Goal: Navigation & Orientation: Understand site structure

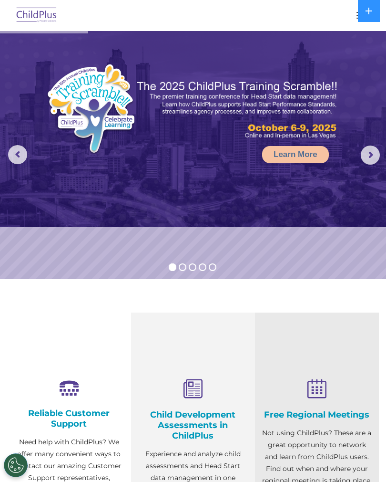
select select "MEDIUM"
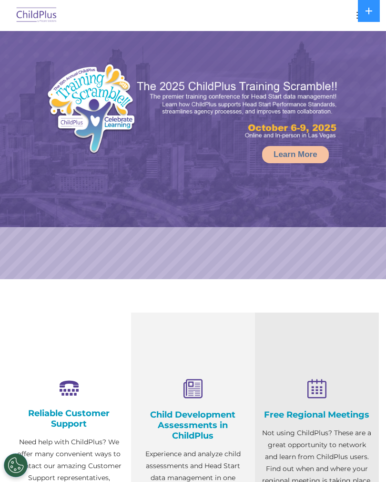
select select "MEDIUM"
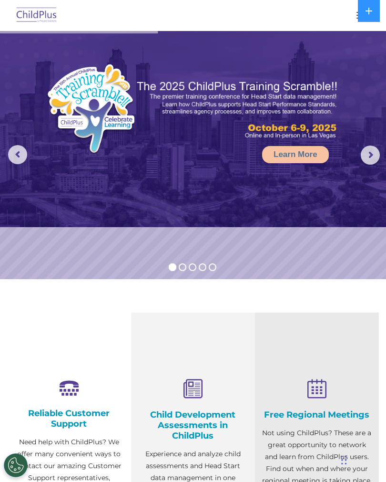
click at [348, 14] on div at bounding box center [193, 15] width 348 height 23
click at [353, 21] on button "button" at bounding box center [362, 15] width 20 height 15
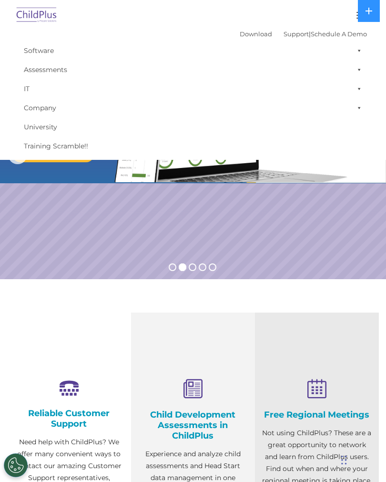
click at [42, 21] on img at bounding box center [36, 15] width 45 height 22
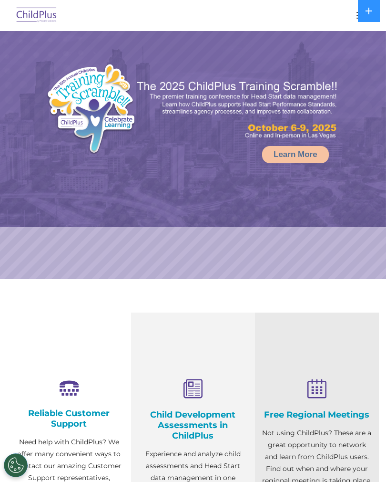
select select "MEDIUM"
click at [364, 21] on button at bounding box center [369, 11] width 22 height 22
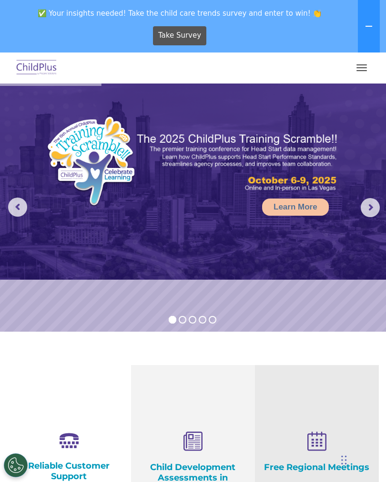
click at [357, 71] on button "button" at bounding box center [362, 67] width 20 height 15
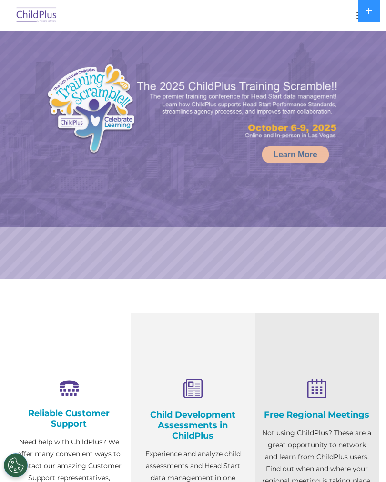
select select "MEDIUM"
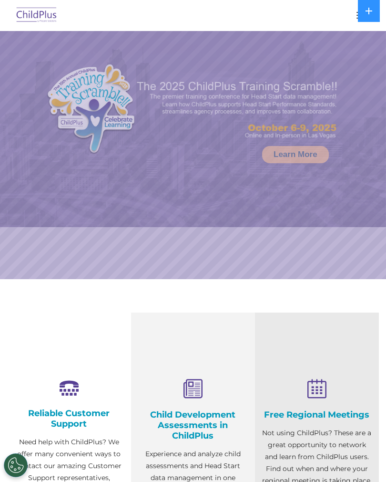
select select "MEDIUM"
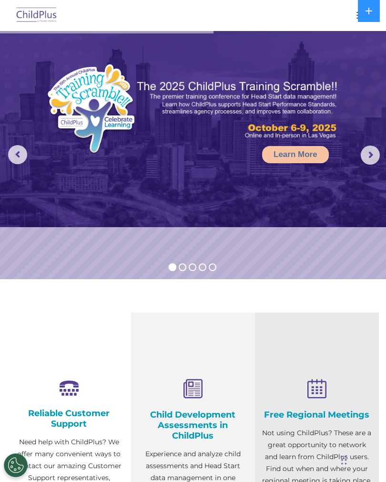
click at [352, 14] on button "button" at bounding box center [362, 15] width 20 height 15
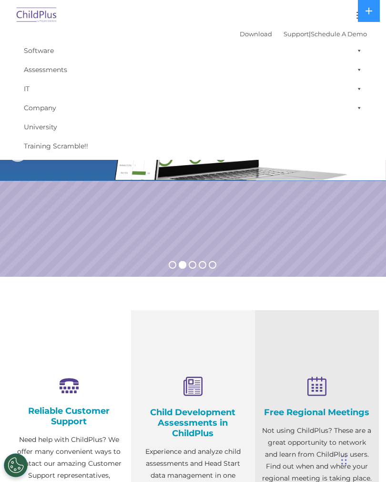
scroll to position [3, 0]
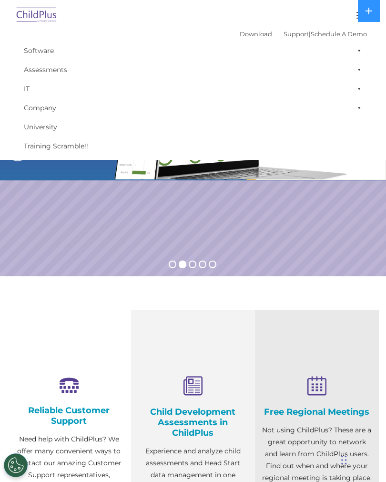
click at [38, 54] on link "Software" at bounding box center [193, 50] width 348 height 19
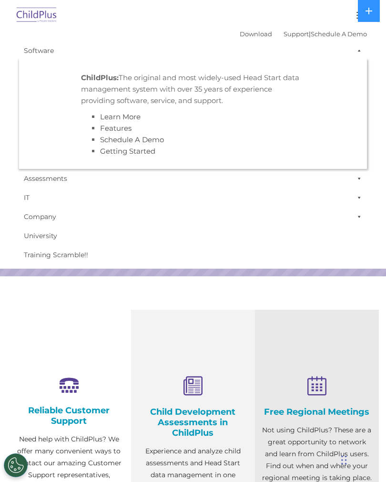
click at [34, 176] on link "Assessments" at bounding box center [193, 178] width 348 height 19
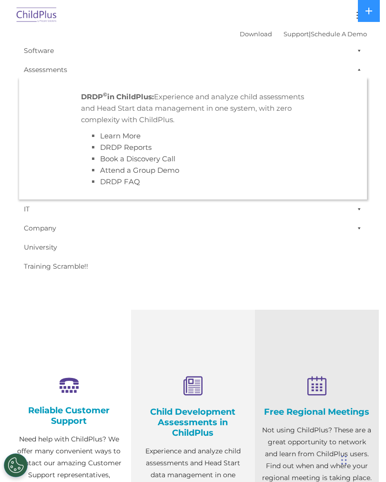
click at [31, 26] on img at bounding box center [36, 15] width 45 height 22
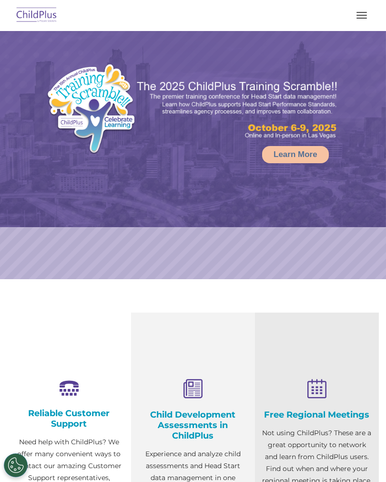
select select "MEDIUM"
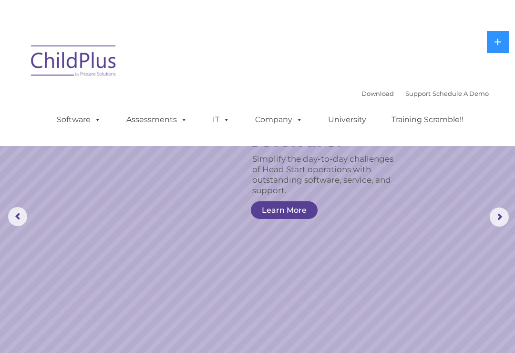
click at [269, 84] on link "Company" at bounding box center [279, 88] width 67 height 19
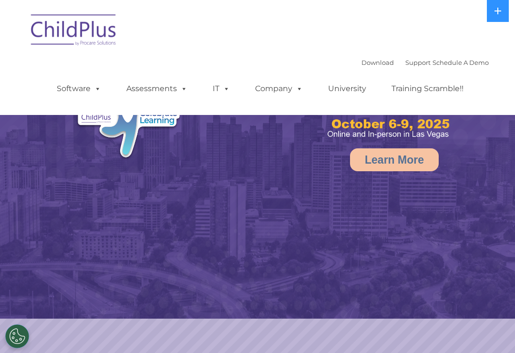
scroll to position [16, 0]
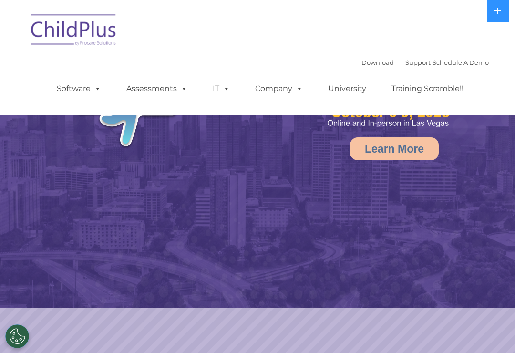
select select "MEDIUM"
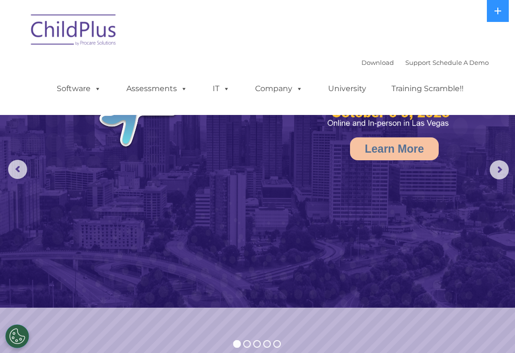
click at [276, 84] on link "Company" at bounding box center [279, 88] width 67 height 19
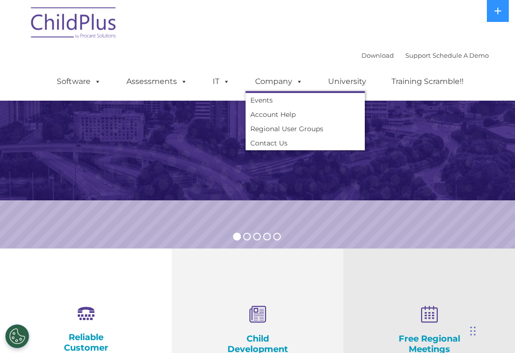
scroll to position [0, 0]
